Goal: Check status: Check status

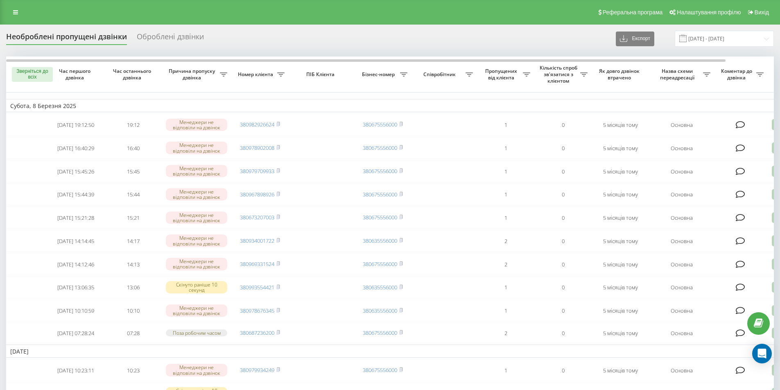
click at [567, 30] on div "Необроблені пропущені дзвінки Оброблені дзвінки Експорт .csv .xlsx [DATE] - [DA…" at bounding box center [390, 280] width 780 height 510
click at [731, 43] on input "[DATE] - [DATE]" at bounding box center [723, 39] width 99 height 16
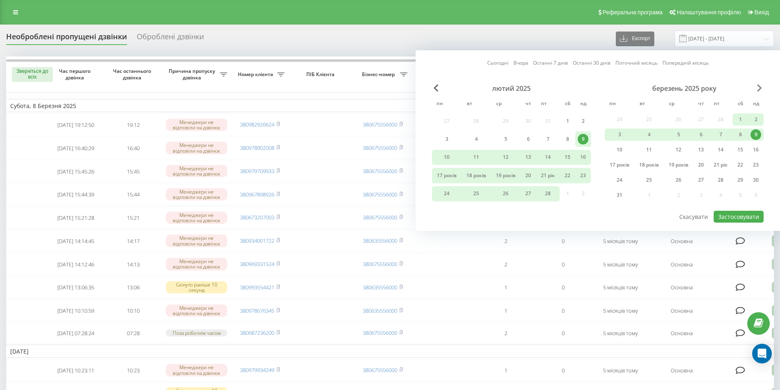
click at [759, 88] on span "Наступний місяць" at bounding box center [759, 87] width 5 height 7
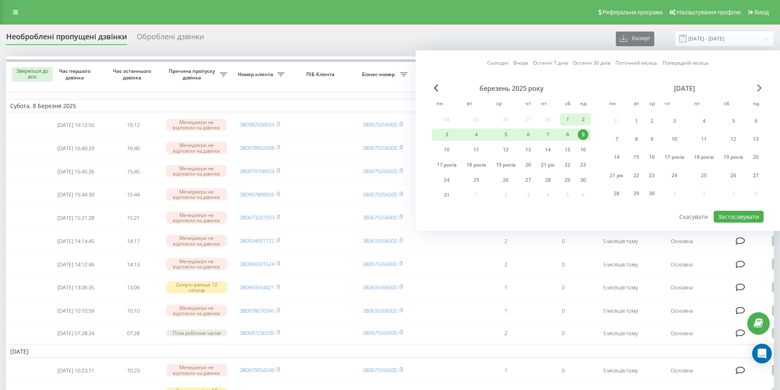
click at [759, 88] on span "Наступний місяць" at bounding box center [759, 87] width 5 height 7
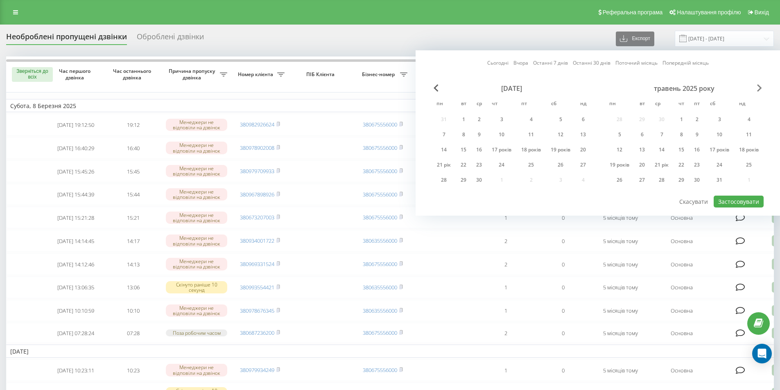
click at [759, 88] on span "Наступний місяць" at bounding box center [759, 87] width 5 height 7
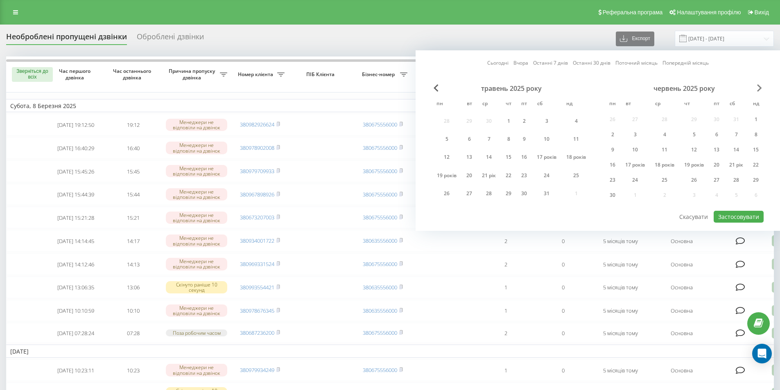
click at [759, 88] on span "Наступний місяць" at bounding box center [759, 87] width 5 height 7
click at [759, 89] on span "Наступний місяць" at bounding box center [759, 87] width 5 height 7
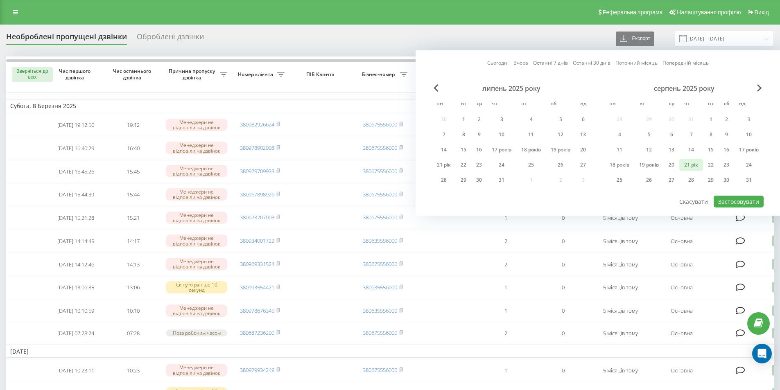
click at [689, 168] on div "21 рік" at bounding box center [690, 165] width 19 height 11
click at [737, 204] on font "Застосовувати" at bounding box center [738, 202] width 41 height 8
type input "[DATE] - [DATE]"
